Goal: Task Accomplishment & Management: Complete application form

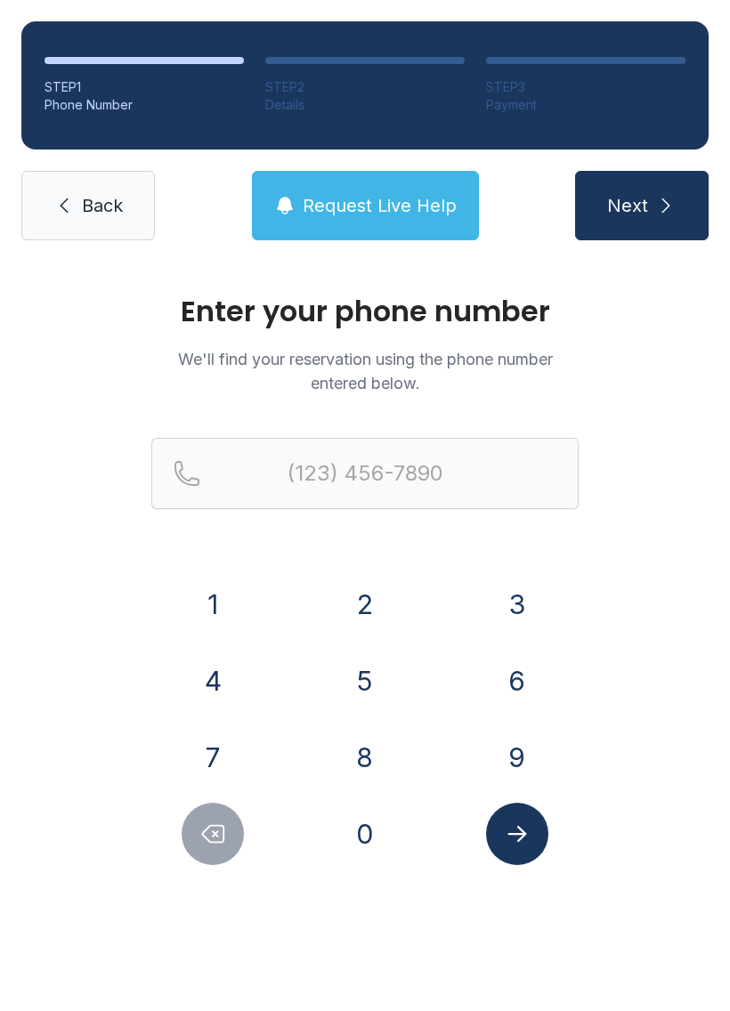
click at [498, 746] on button "9" at bounding box center [517, 757] width 62 height 62
click at [371, 842] on button "0" at bounding box center [365, 834] width 62 height 62
click at [372, 764] on button "8" at bounding box center [365, 757] width 62 height 62
click at [376, 592] on button "2" at bounding box center [365, 604] width 62 height 62
click at [224, 671] on button "4" at bounding box center [213, 681] width 62 height 62
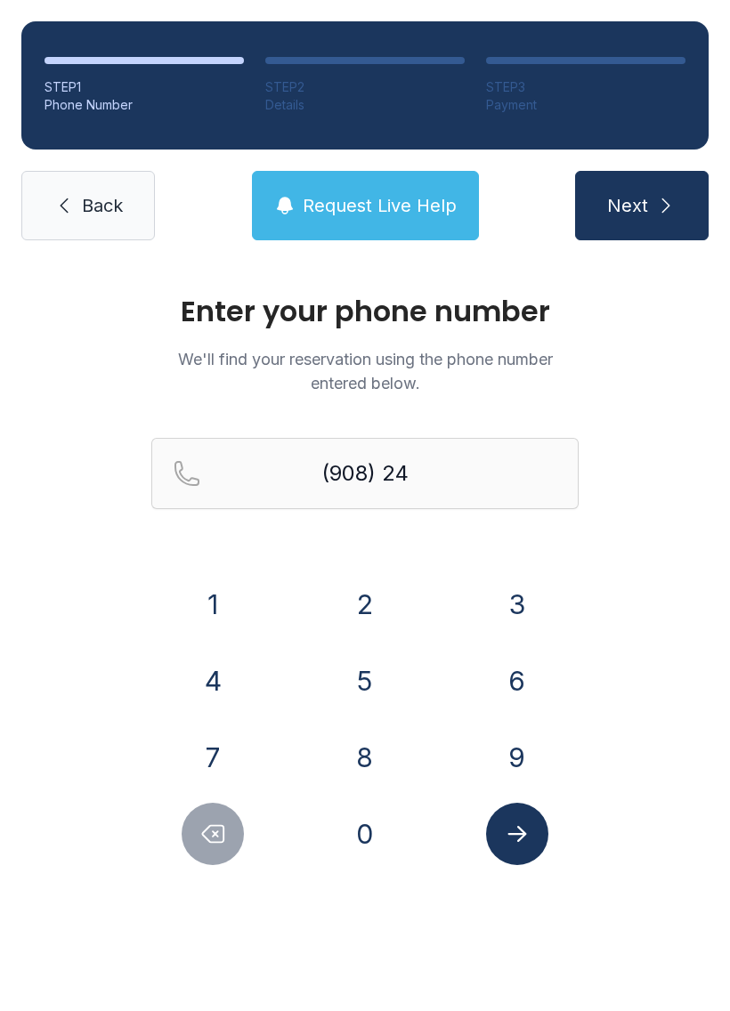
click at [224, 768] on button "7" at bounding box center [213, 757] width 62 height 62
click at [210, 614] on button "1" at bounding box center [213, 604] width 62 height 62
click at [373, 833] on button "0" at bounding box center [365, 834] width 62 height 62
click at [221, 603] on button "1" at bounding box center [213, 604] width 62 height 62
click at [359, 685] on button "5" at bounding box center [365, 681] width 62 height 62
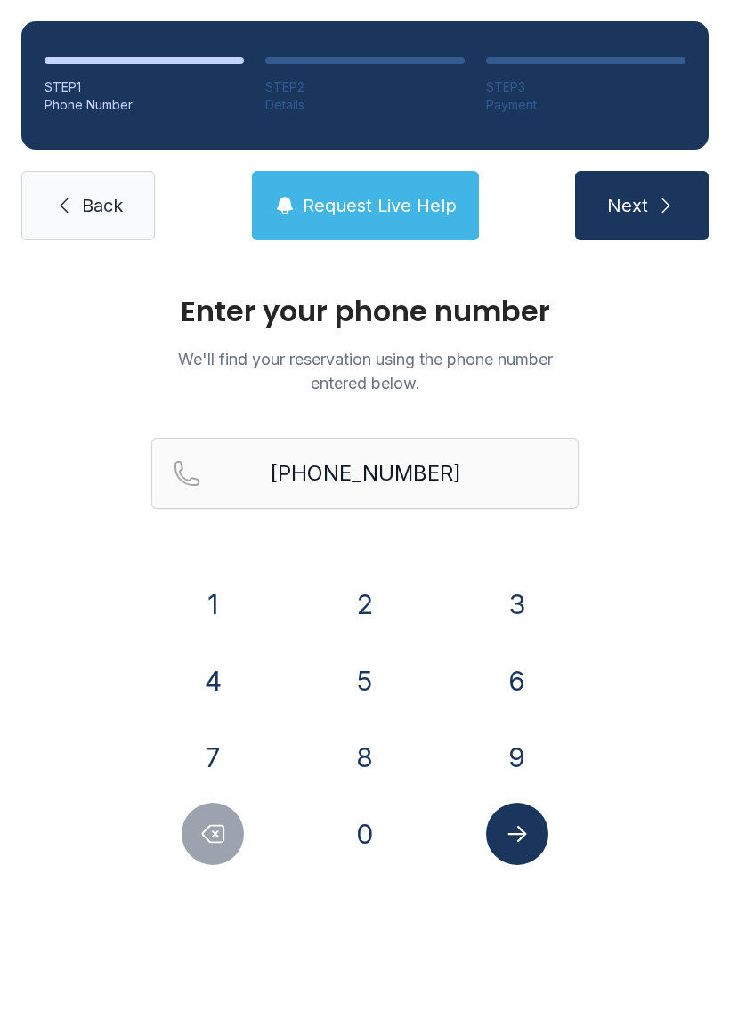
click at [627, 203] on span "Next" at bounding box center [627, 205] width 41 height 25
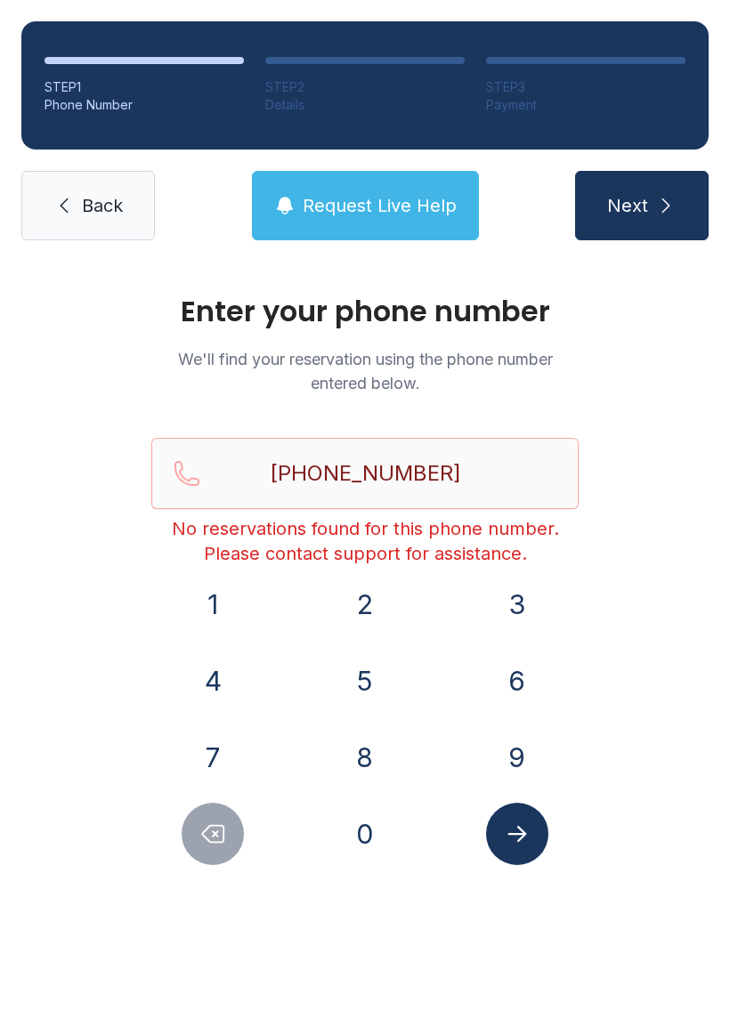
click at [655, 198] on icon "submit" at bounding box center [665, 205] width 21 height 21
click at [224, 849] on button "Delete number" at bounding box center [213, 834] width 62 height 62
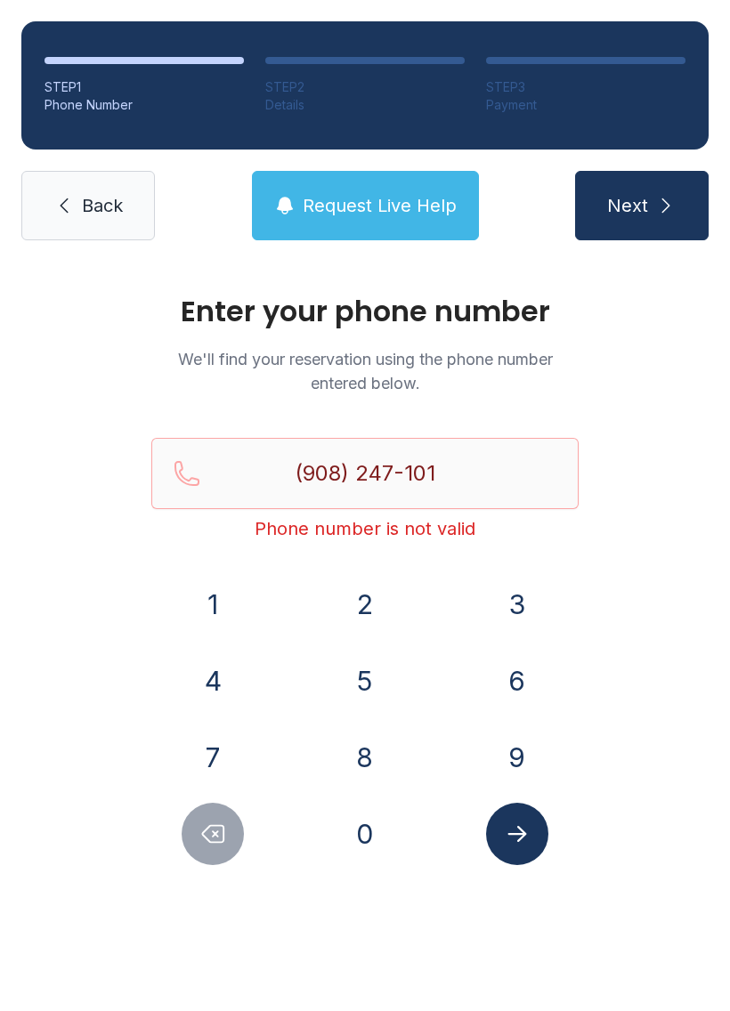
click at [388, 667] on button "5" at bounding box center [365, 681] width 62 height 62
type input "[PHONE_NUMBER]"
click at [522, 817] on button "Submit lookup form" at bounding box center [517, 834] width 62 height 62
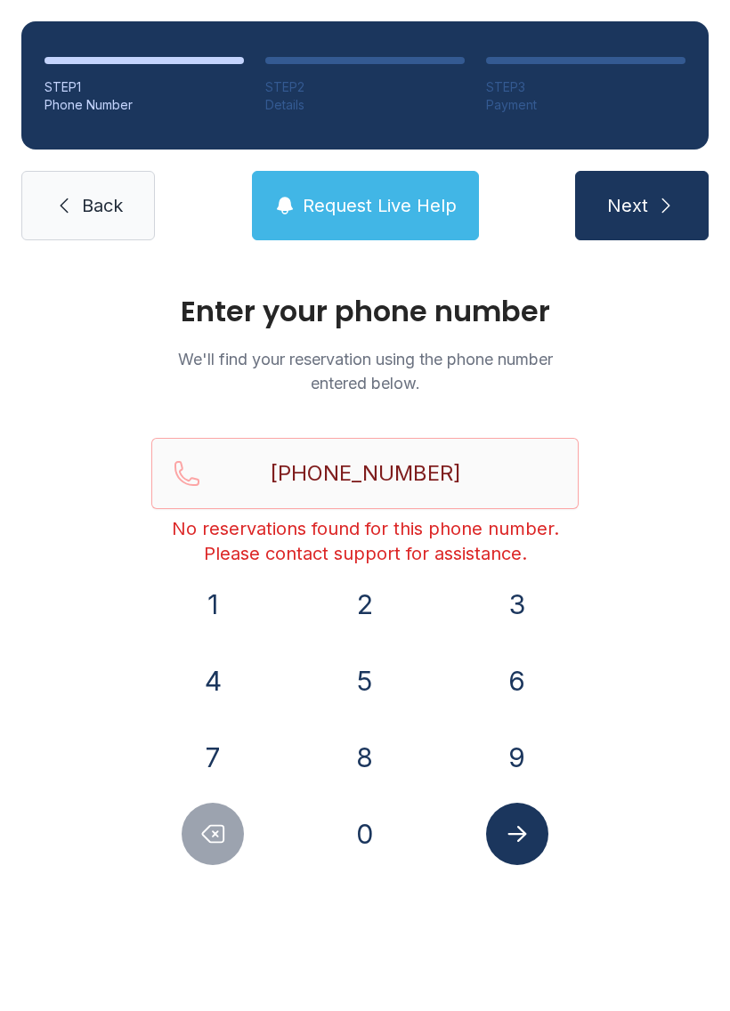
click at [388, 205] on span "Request Live Help" at bounding box center [380, 205] width 154 height 25
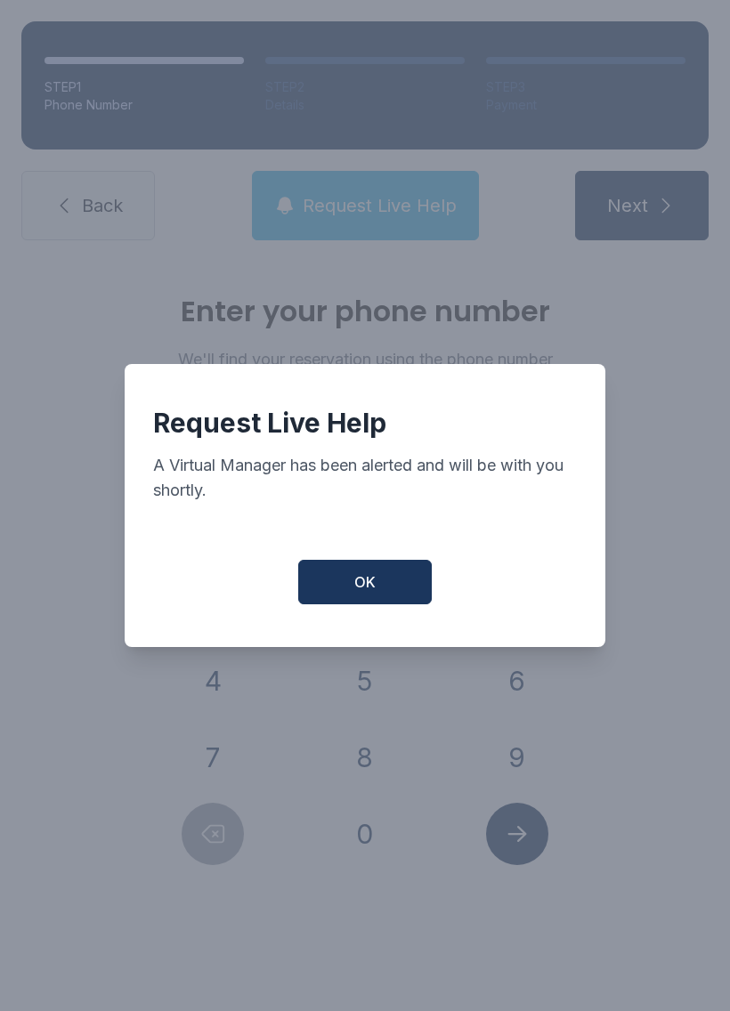
click at [360, 582] on span "OK" at bounding box center [364, 581] width 21 height 21
